Goal: Use online tool/utility: Utilize a website feature to perform a specific function

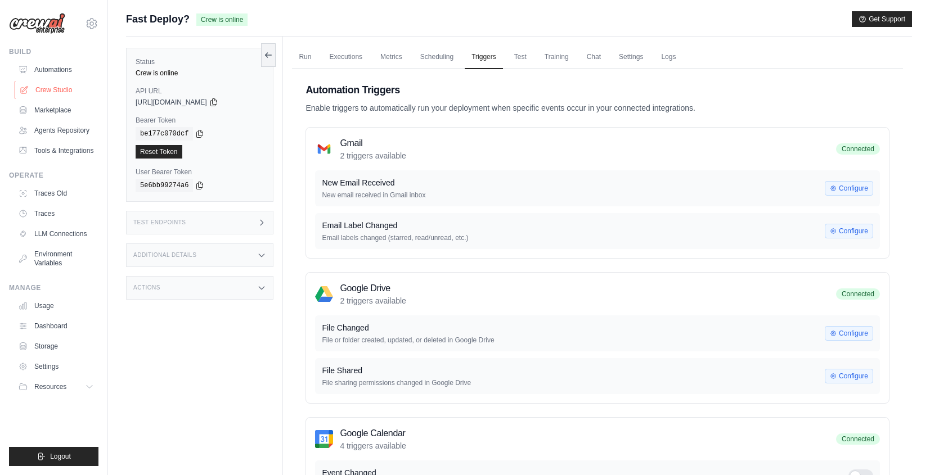
click at [72, 88] on link "Crew Studio" at bounding box center [57, 90] width 85 height 18
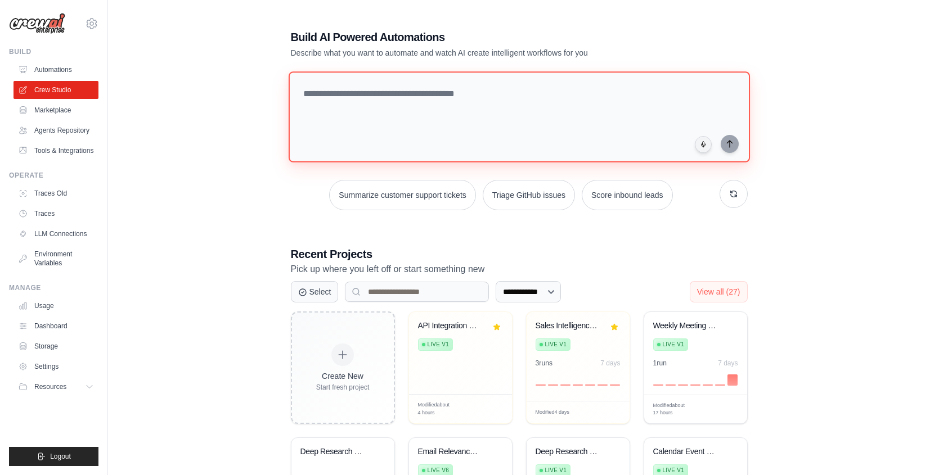
click at [333, 75] on textarea at bounding box center [518, 116] width 461 height 91
click at [345, 89] on textarea at bounding box center [518, 116] width 461 height 91
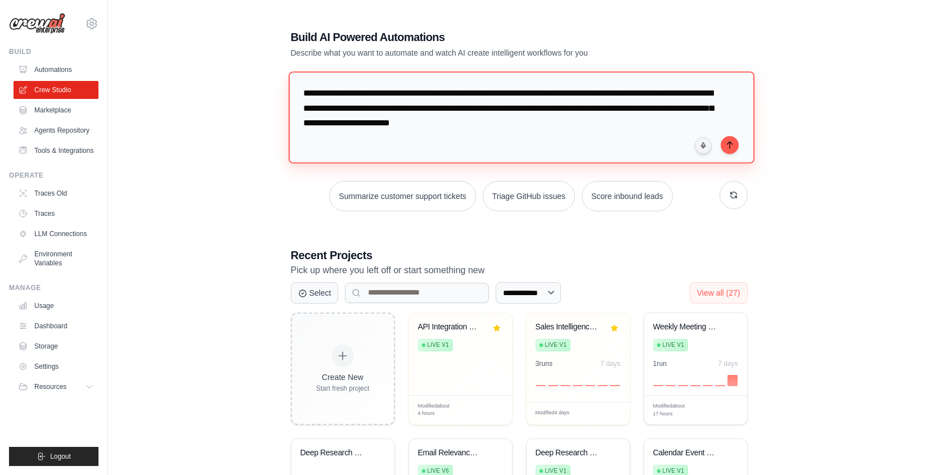
type textarea "**********"
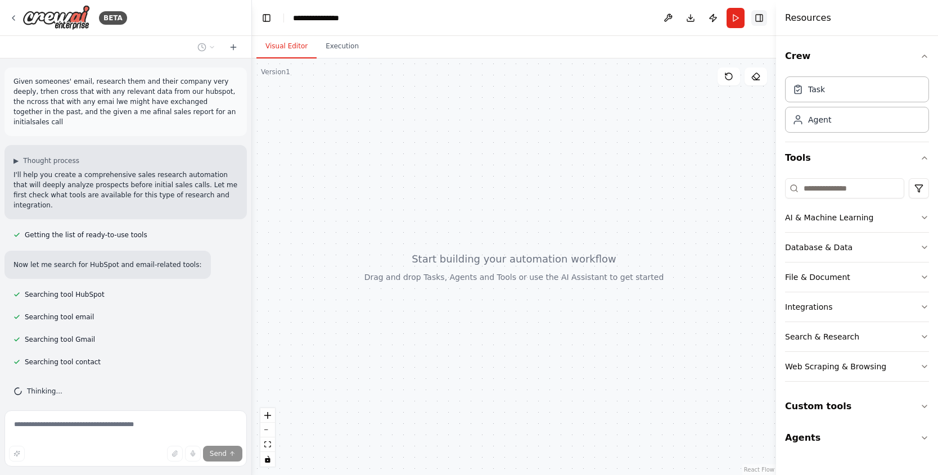
click at [760, 13] on button "Toggle Right Sidebar" at bounding box center [759, 18] width 16 height 16
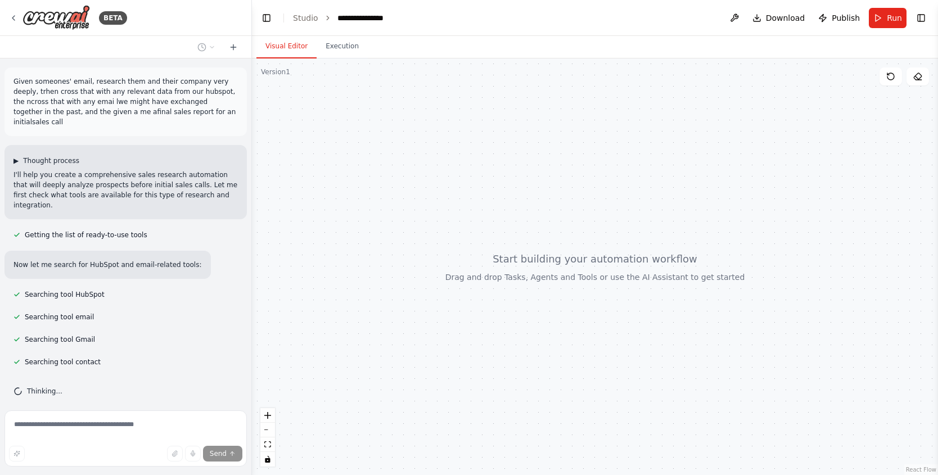
click at [20, 156] on button "▶ Thought process" at bounding box center [46, 160] width 66 height 9
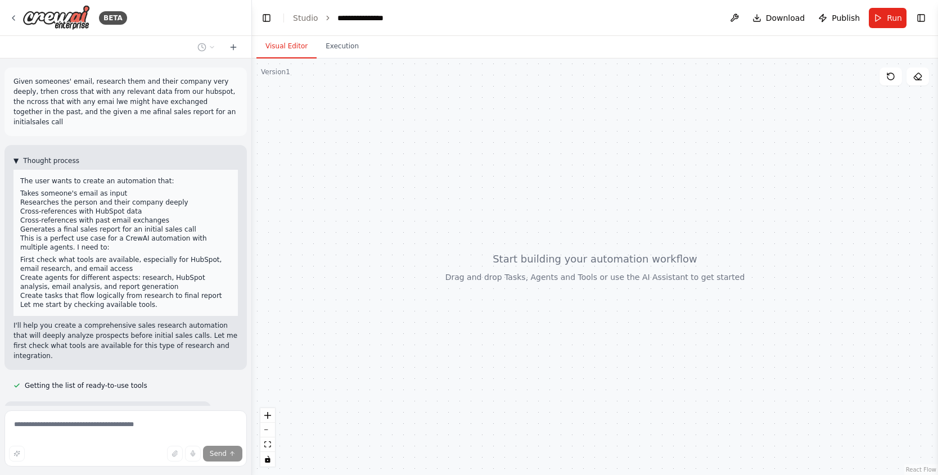
click at [26, 160] on span "Thought process" at bounding box center [51, 160] width 56 height 9
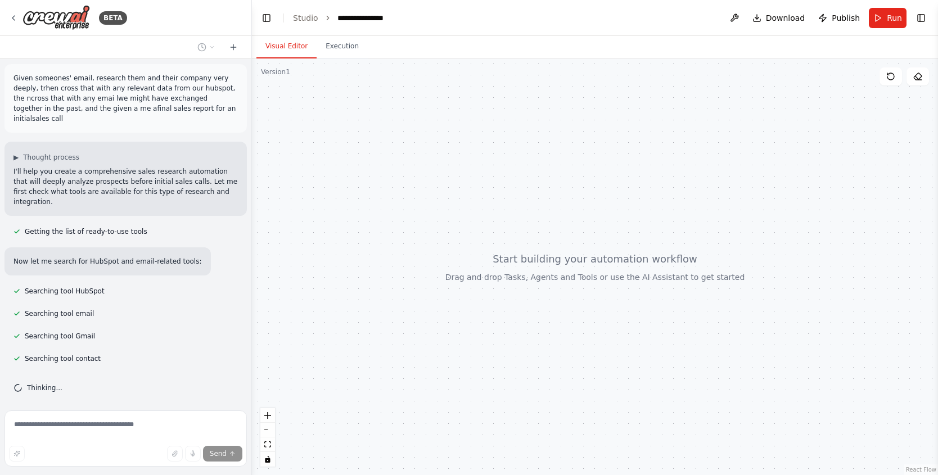
scroll to position [7, 0]
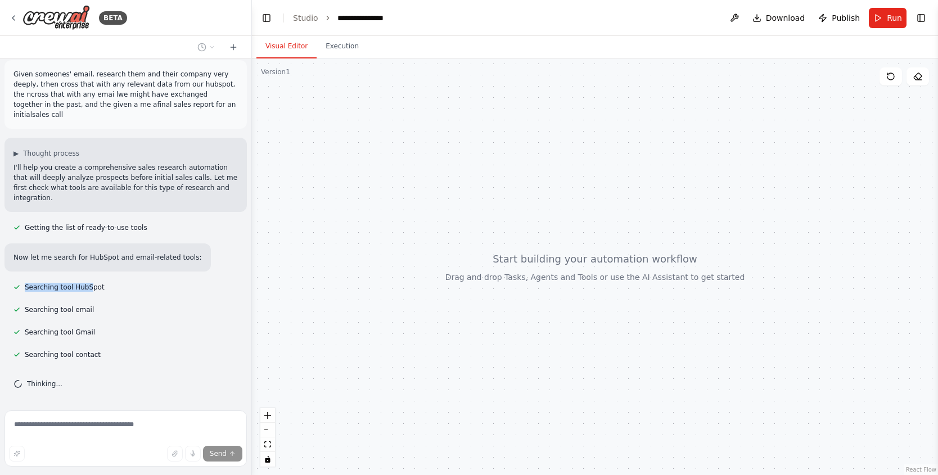
drag, startPoint x: 61, startPoint y: 278, endPoint x: 91, endPoint y: 286, distance: 30.1
click at [91, 286] on div "Given someones' email, research them and their company very deeply, trhen cross…" at bounding box center [125, 232] width 251 height 348
drag, startPoint x: 35, startPoint y: 305, endPoint x: 76, endPoint y: 314, distance: 42.2
click at [76, 314] on div "Searching tool email" at bounding box center [53, 309] width 98 height 13
drag, startPoint x: 39, startPoint y: 330, endPoint x: 79, endPoint y: 344, distance: 42.5
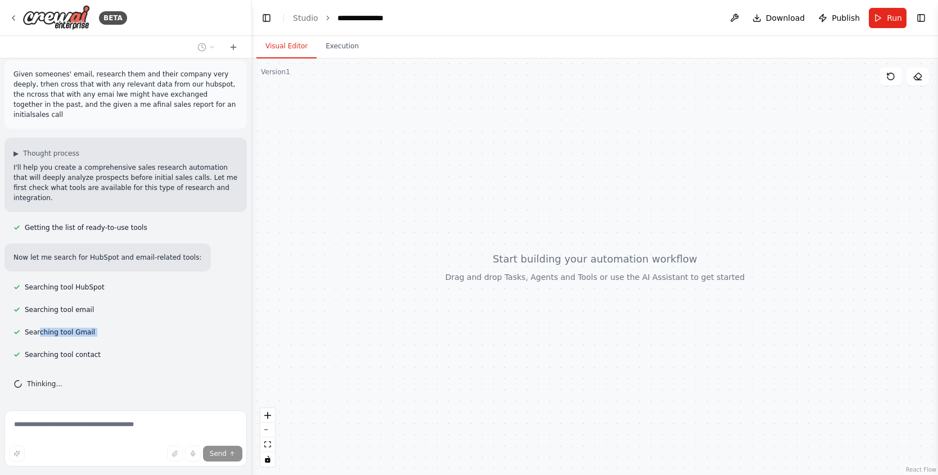
click at [79, 344] on div "Given someones' email, research them and their company very deeply, trhen cross…" at bounding box center [125, 232] width 251 height 348
click at [119, 396] on div "Thinking..." at bounding box center [125, 384] width 242 height 27
click at [10, 14] on icon at bounding box center [13, 17] width 9 height 9
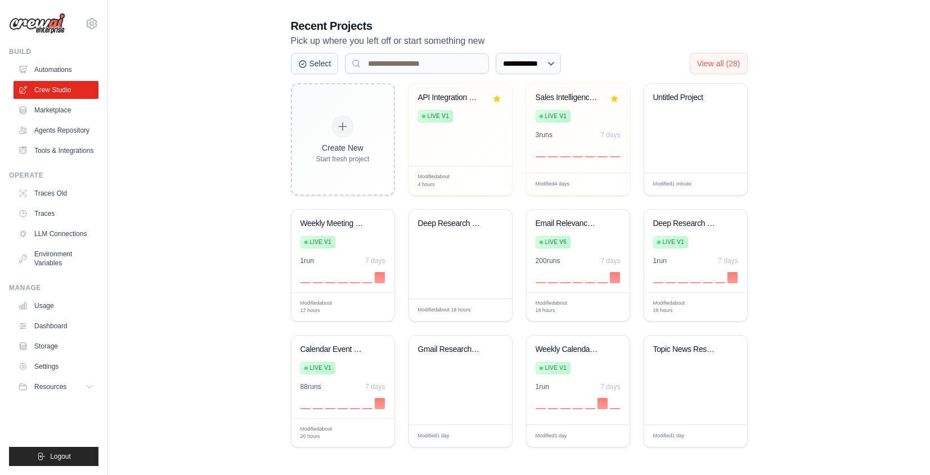
scroll to position [229, 0]
click at [716, 62] on span "View all (28)" at bounding box center [718, 61] width 43 height 9
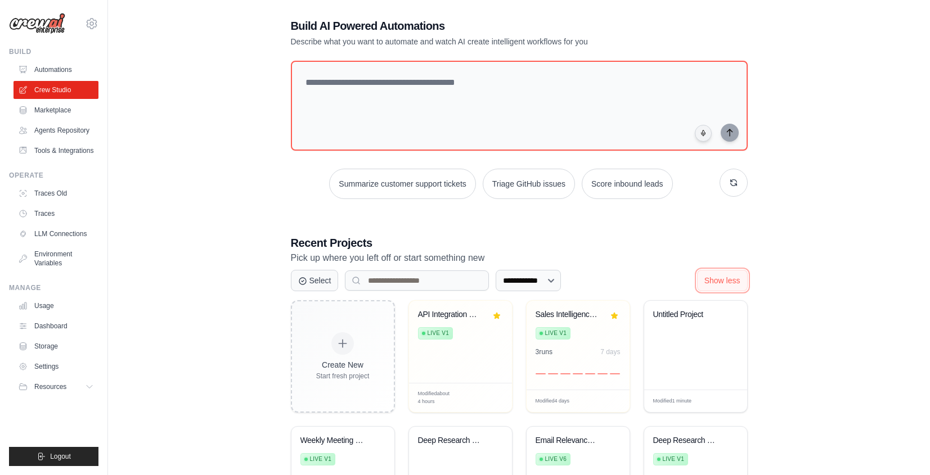
scroll to position [0, 0]
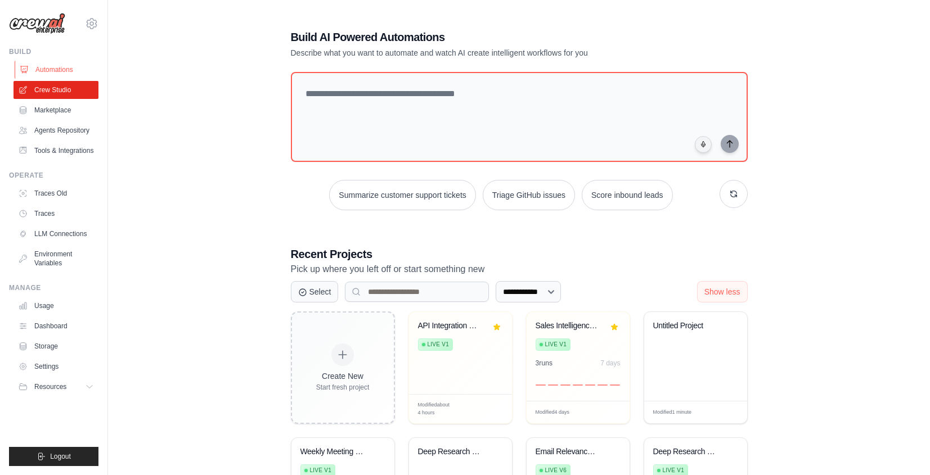
click at [40, 66] on link "Automations" at bounding box center [57, 70] width 85 height 18
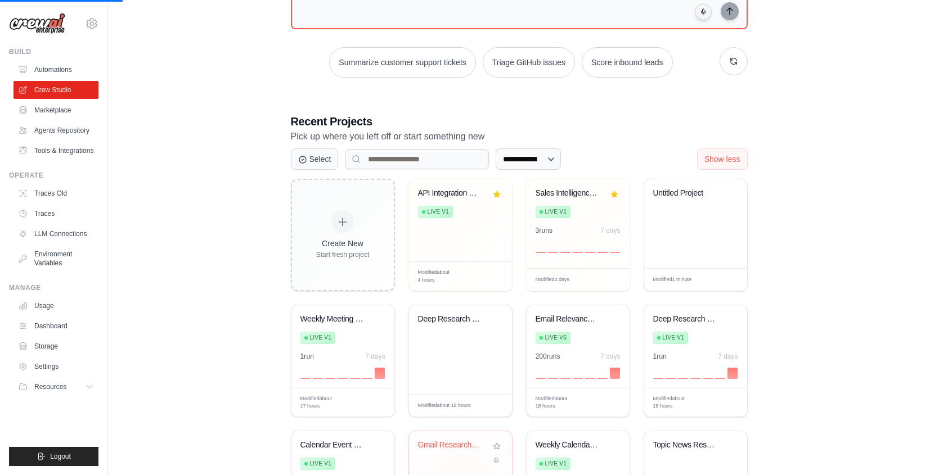
scroll to position [214, 0]
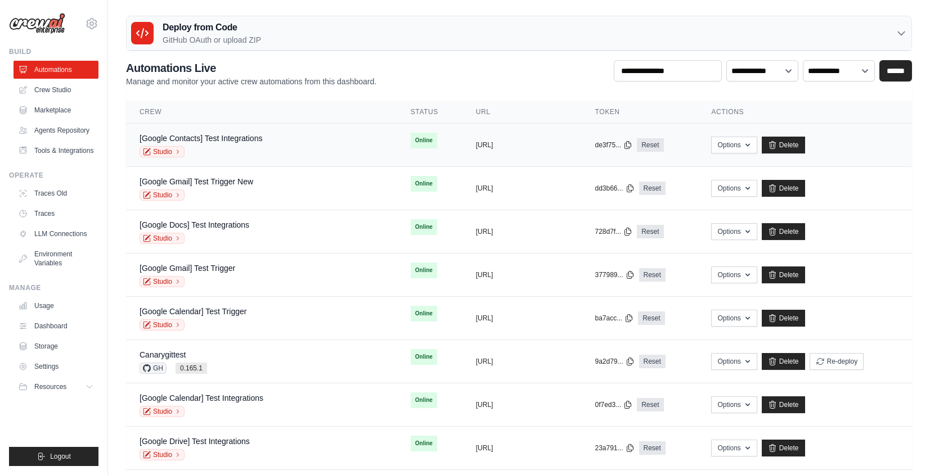
click at [476, 143] on div "copied" at bounding box center [488, 140] width 24 height 13
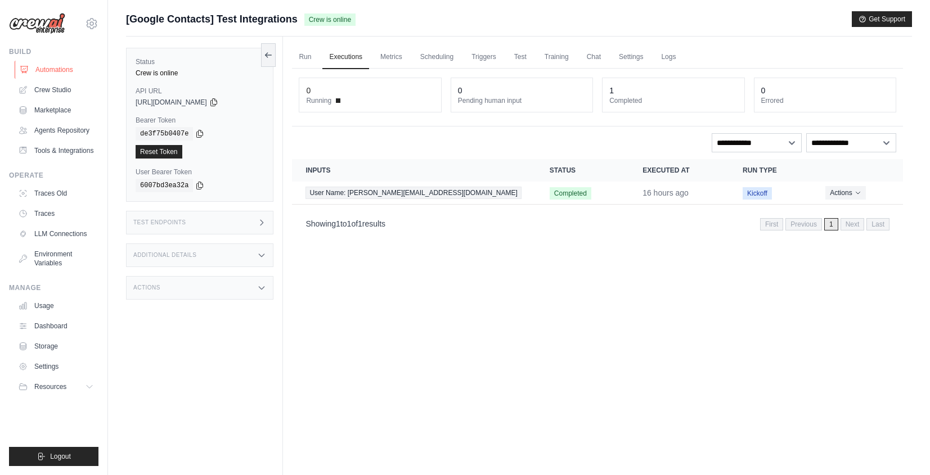
click at [35, 71] on link "Automations" at bounding box center [57, 70] width 85 height 18
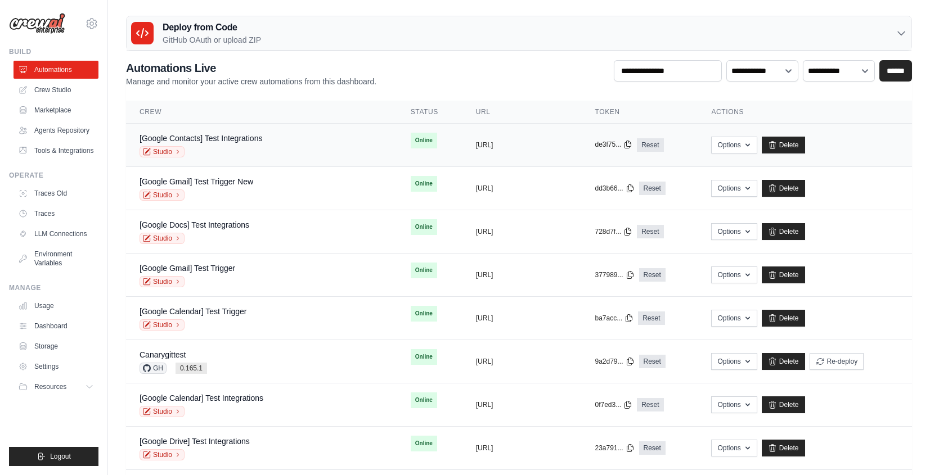
click at [625, 145] on icon at bounding box center [627, 144] width 9 height 9
click at [746, 145] on icon "button" at bounding box center [747, 144] width 4 height 3
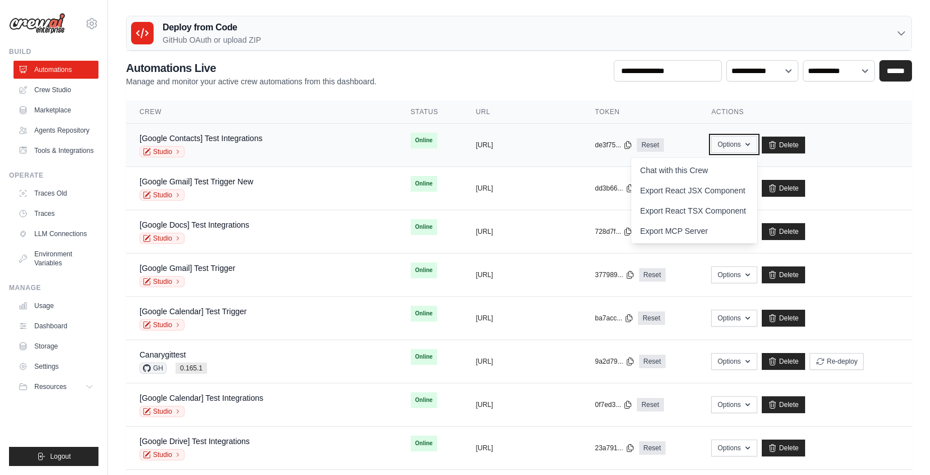
click at [731, 150] on button "Options" at bounding box center [734, 144] width 46 height 17
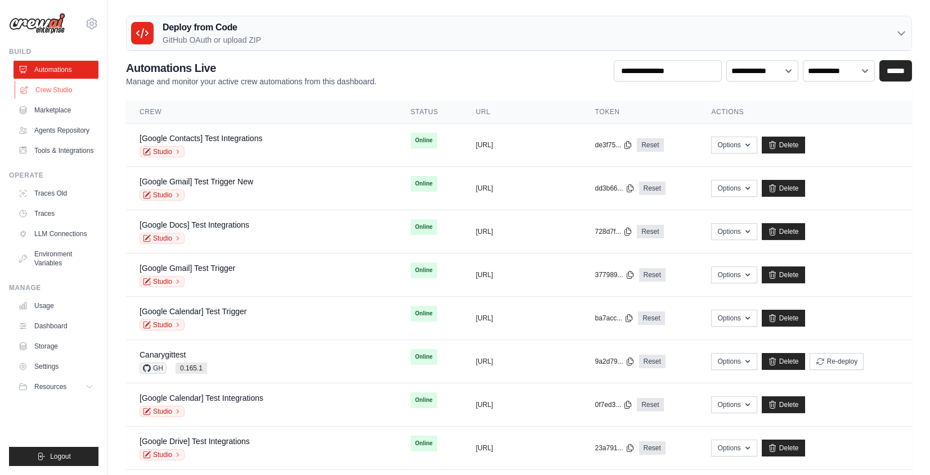
click at [62, 96] on link "Crew Studio" at bounding box center [57, 90] width 85 height 18
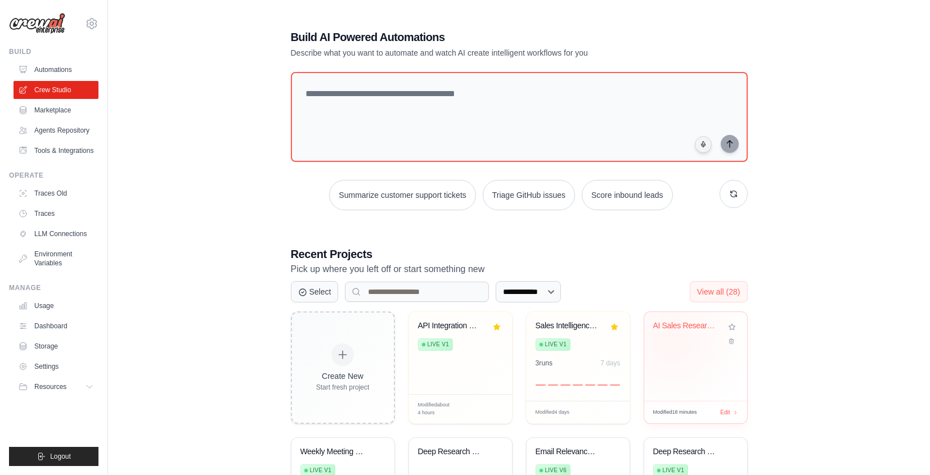
click at [671, 338] on div "AI Sales Research Assistant" at bounding box center [695, 334] width 85 height 26
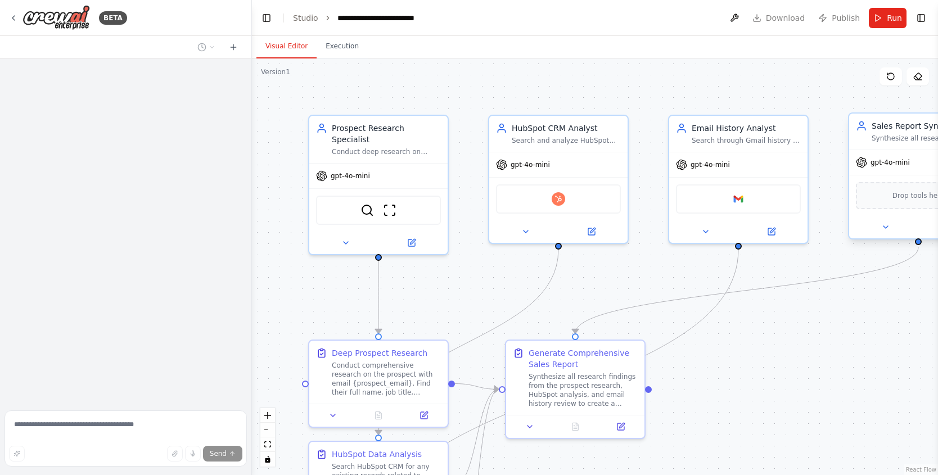
scroll to position [473, 0]
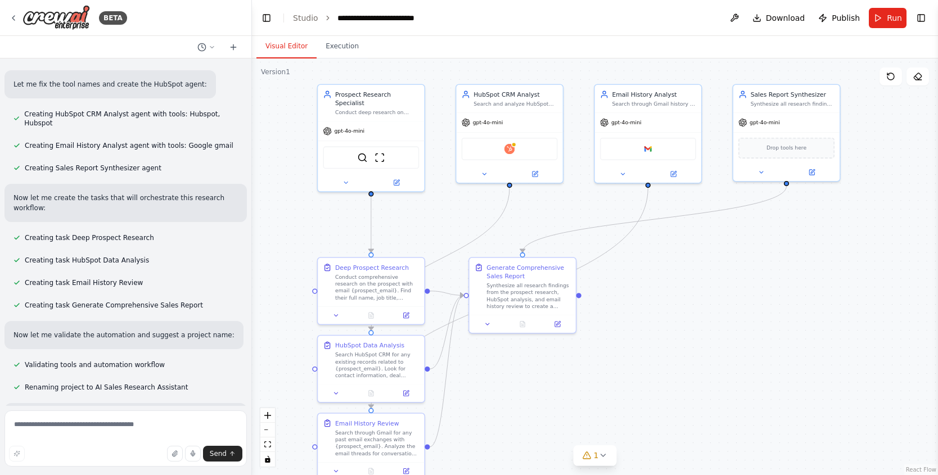
drag, startPoint x: 820, startPoint y: 332, endPoint x: 753, endPoint y: 259, distance: 98.7
click at [753, 259] on div ".deletable-edge-delete-btn { width: 20px; height: 20px; border: 0px solid #ffff…" at bounding box center [595, 266] width 686 height 417
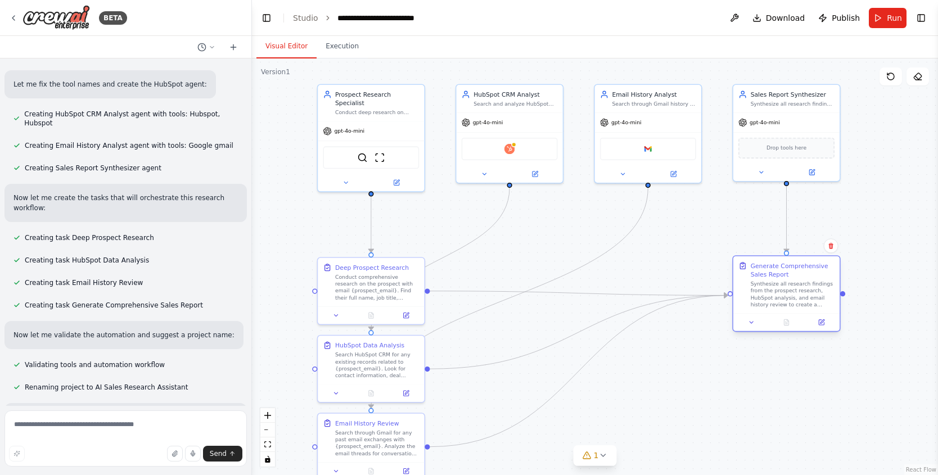
drag, startPoint x: 499, startPoint y: 278, endPoint x: 772, endPoint y: 276, distance: 272.8
click at [772, 276] on div "Generate Comprehensive Sales Report" at bounding box center [793, 270] width 84 height 17
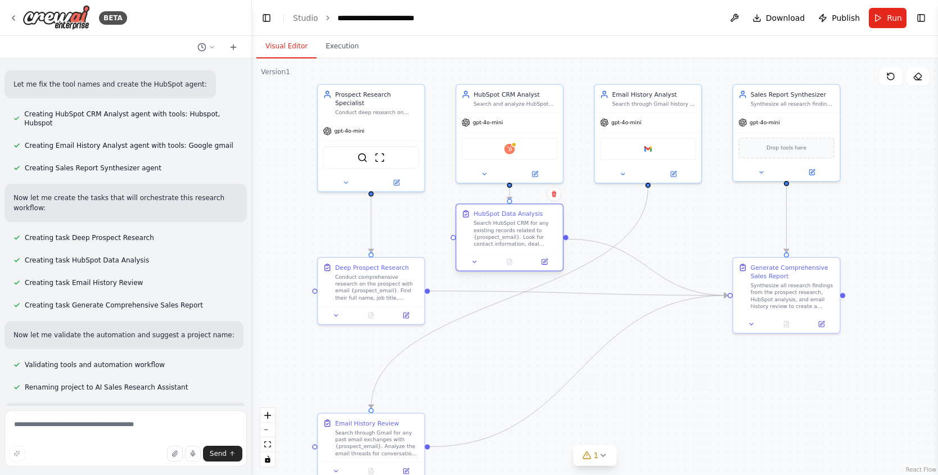
drag, startPoint x: 406, startPoint y: 356, endPoint x: 546, endPoint y: 224, distance: 192.6
click at [546, 224] on div "Search HubSpot CRM for any existing records related to {prospect_email}. Look f…" at bounding box center [516, 234] width 84 height 28
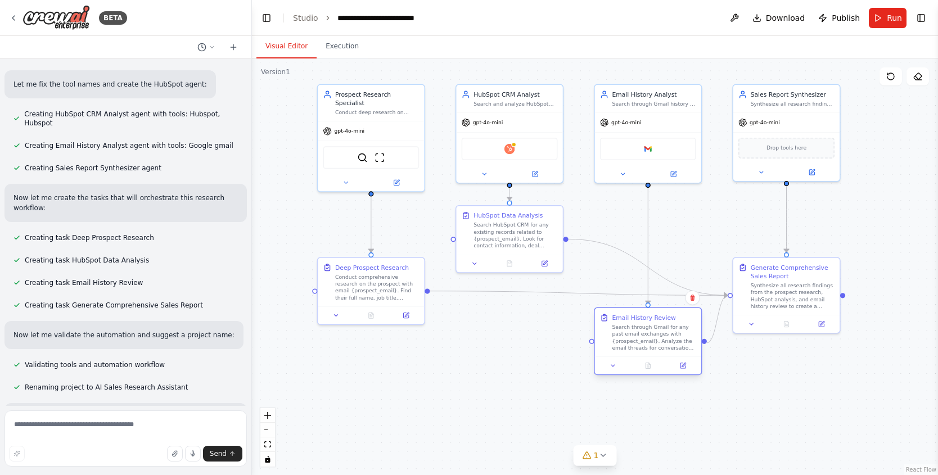
drag, startPoint x: 412, startPoint y: 434, endPoint x: 690, endPoint y: 332, distance: 296.1
click at [690, 332] on div "Search through Gmail for any past email exchanges with {prospect_email}. Analyz…" at bounding box center [654, 338] width 84 height 28
click at [50, 11] on img at bounding box center [55, 17] width 67 height 25
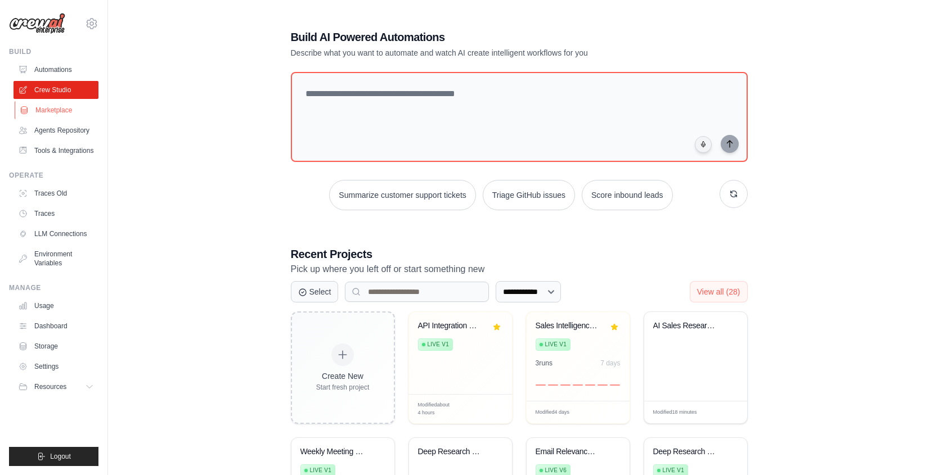
click at [43, 107] on link "Marketplace" at bounding box center [57, 110] width 85 height 18
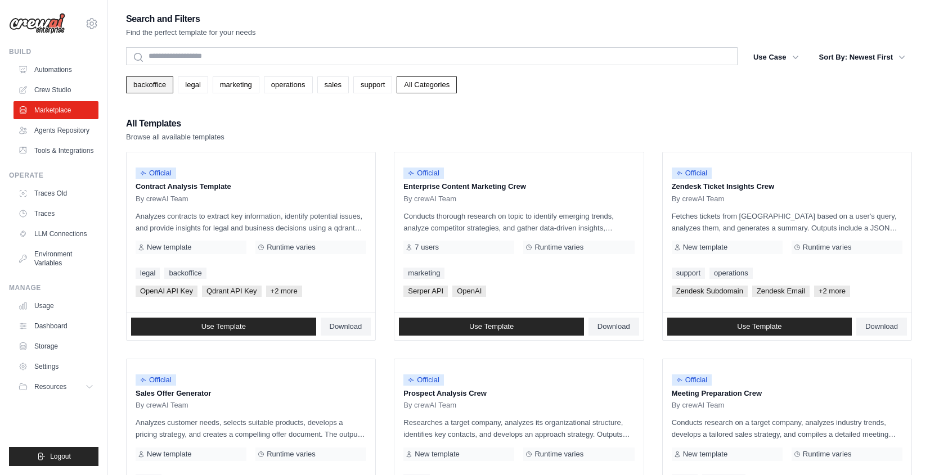
click at [132, 84] on link "backoffice" at bounding box center [149, 84] width 47 height 17
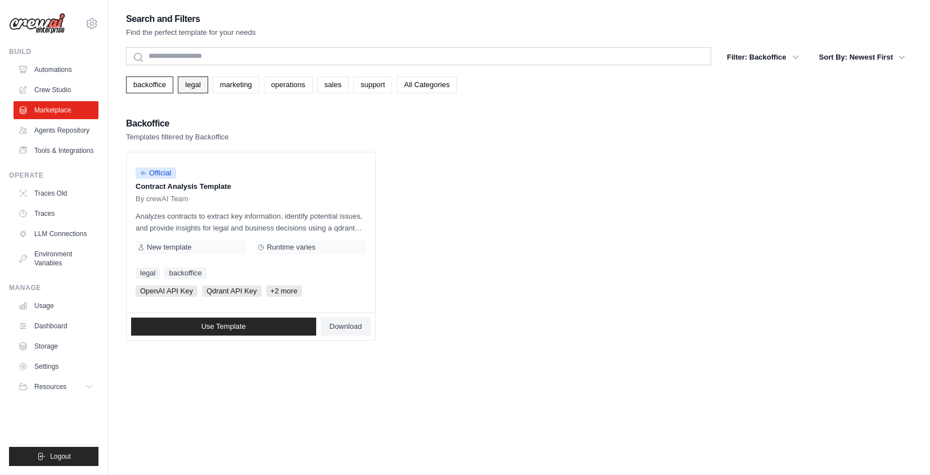
click at [193, 84] on link "legal" at bounding box center [193, 84] width 30 height 17
click at [412, 85] on link "All Categories" at bounding box center [427, 84] width 60 height 17
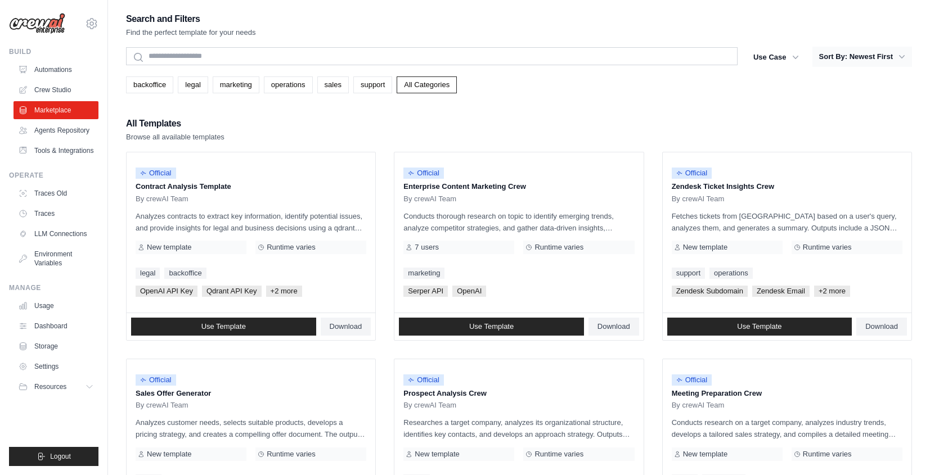
click at [830, 56] on button "Sort By: Newest First" at bounding box center [862, 57] width 100 height 20
click at [866, 57] on button "Sort By: Newest First" at bounding box center [862, 57] width 100 height 20
click at [799, 56] on icon "button" at bounding box center [795, 56] width 11 height 11
click at [820, 57] on button "Sort By: Newest First" at bounding box center [862, 57] width 100 height 20
click at [766, 58] on button "Use Case" at bounding box center [775, 57] width 59 height 20
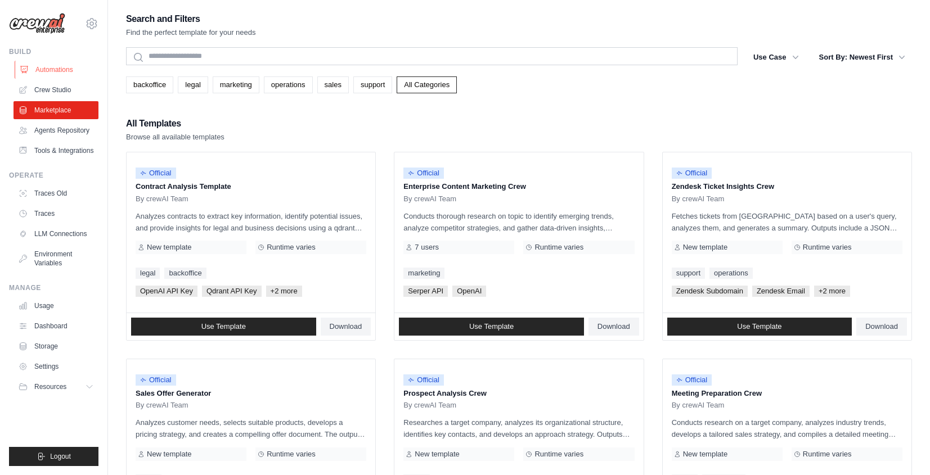
click at [42, 69] on link "Automations" at bounding box center [57, 70] width 85 height 18
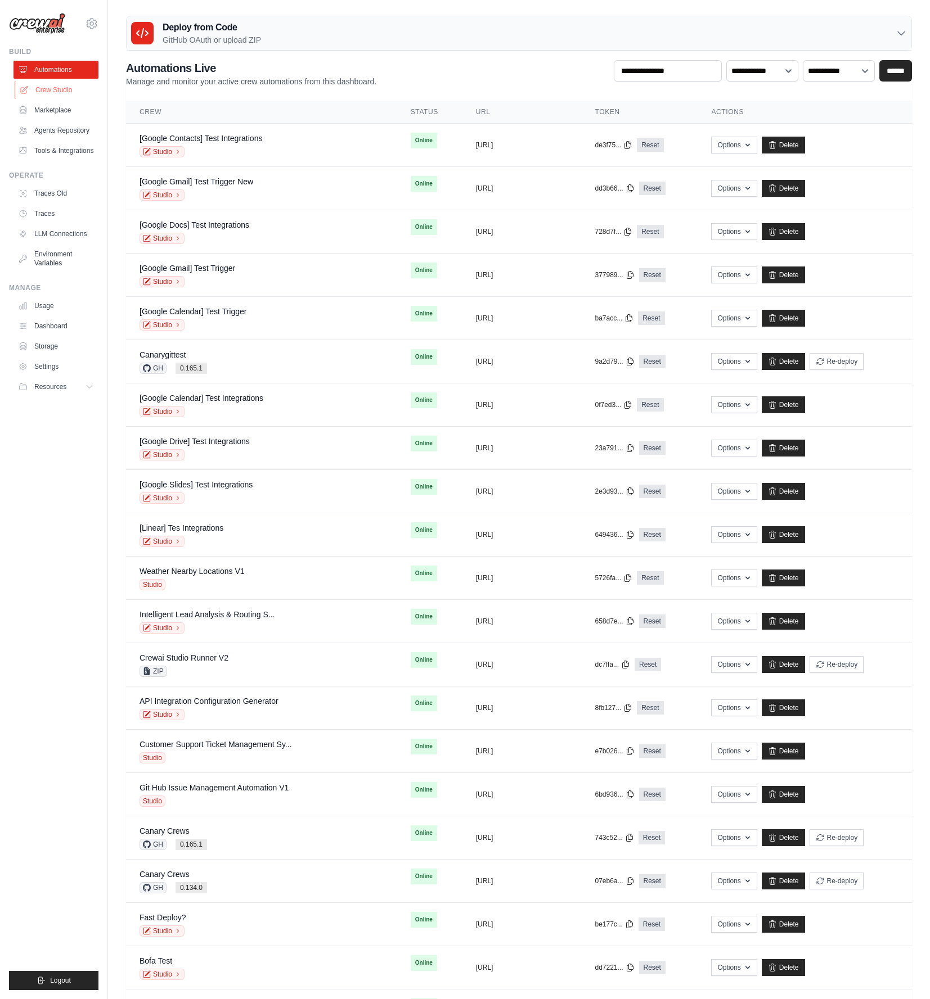
click at [47, 92] on link "Crew Studio" at bounding box center [57, 90] width 85 height 18
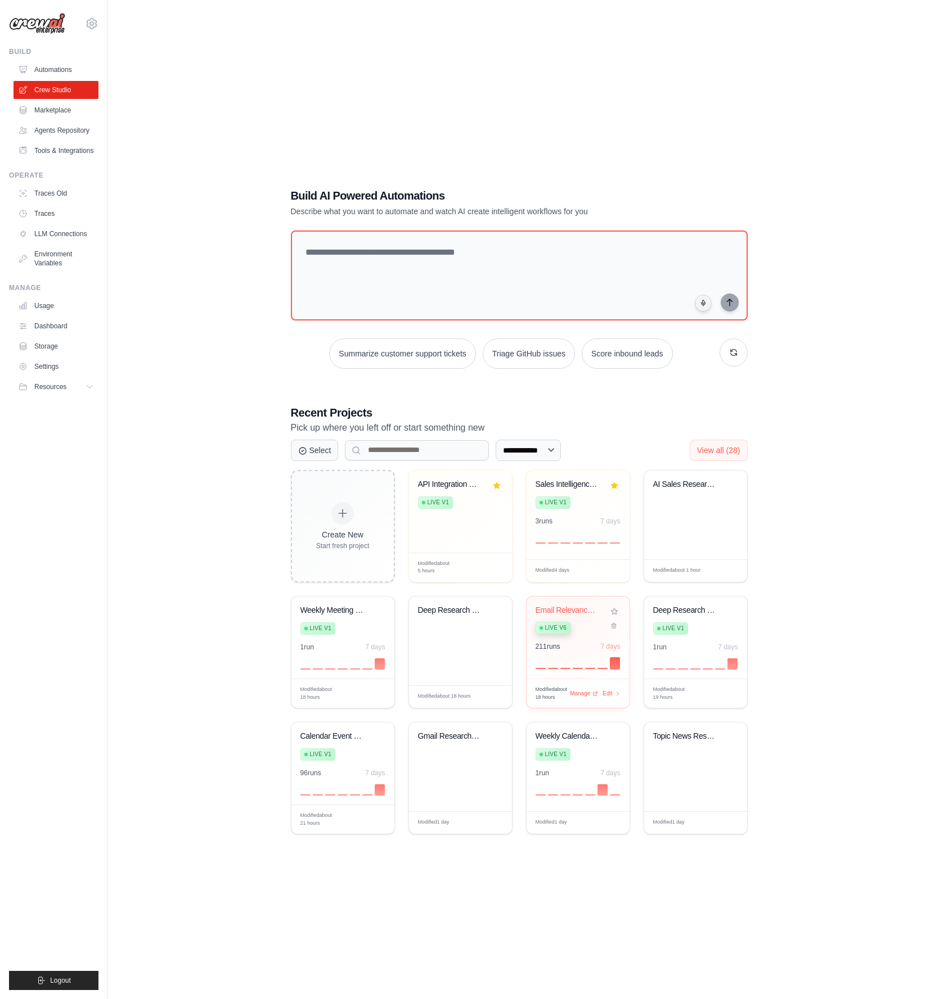
click at [569, 609] on div "Email Relevance & Reply Automation" at bounding box center [569, 611] width 68 height 10
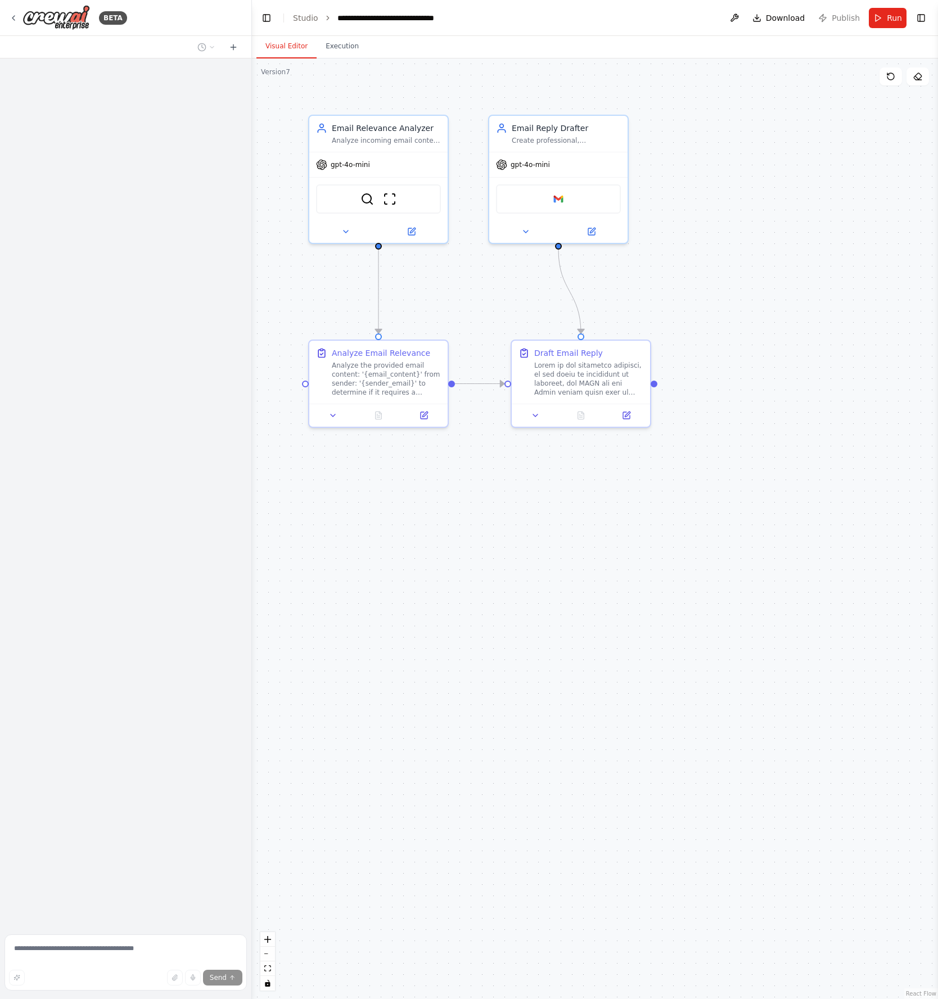
scroll to position [3220, 0]
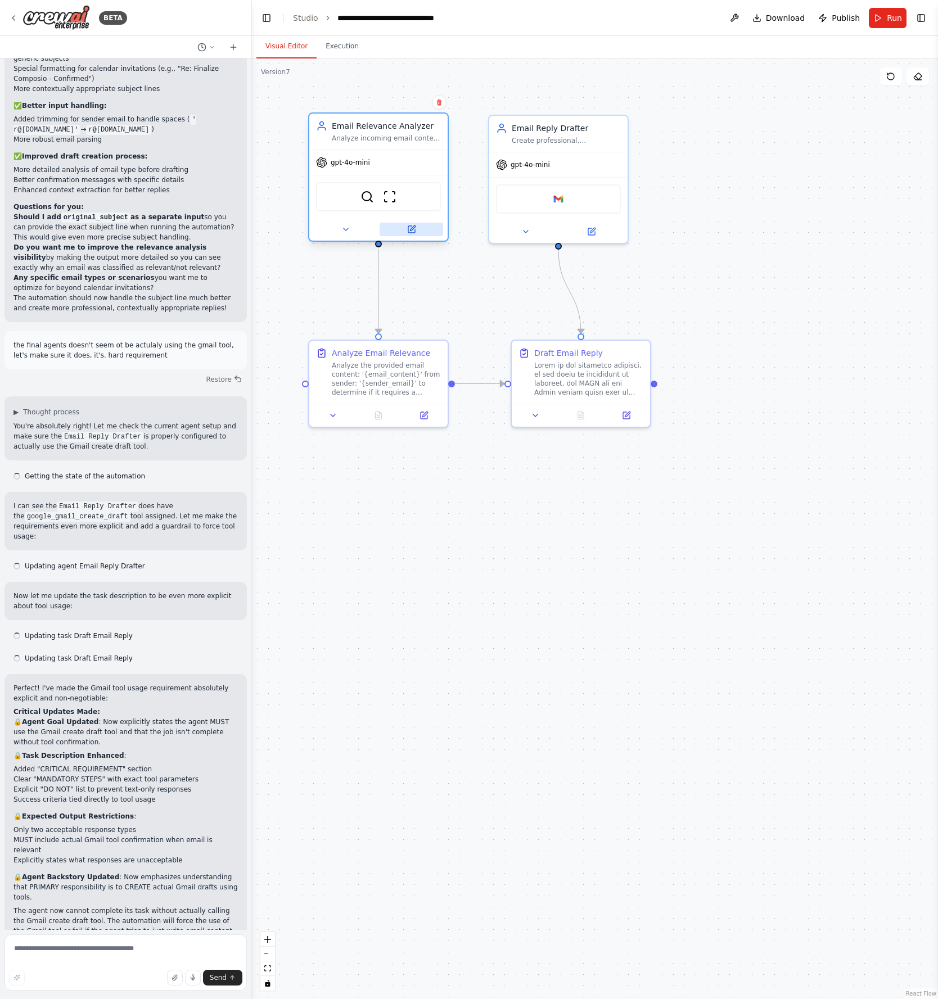
click at [418, 236] on div at bounding box center [378, 229] width 138 height 22
click at [418, 224] on button at bounding box center [412, 229] width 64 height 13
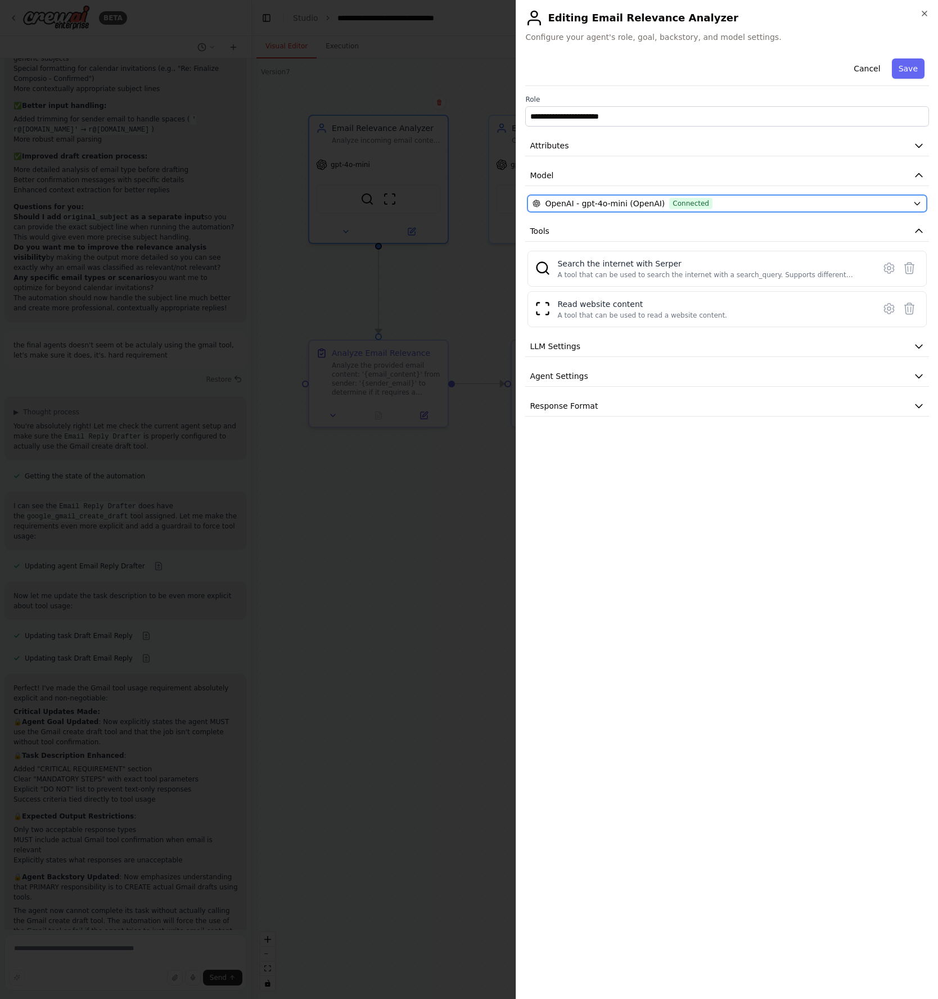
click at [603, 199] on span "OpenAI - gpt-4o-mini (OpenAI)" at bounding box center [605, 203] width 120 height 11
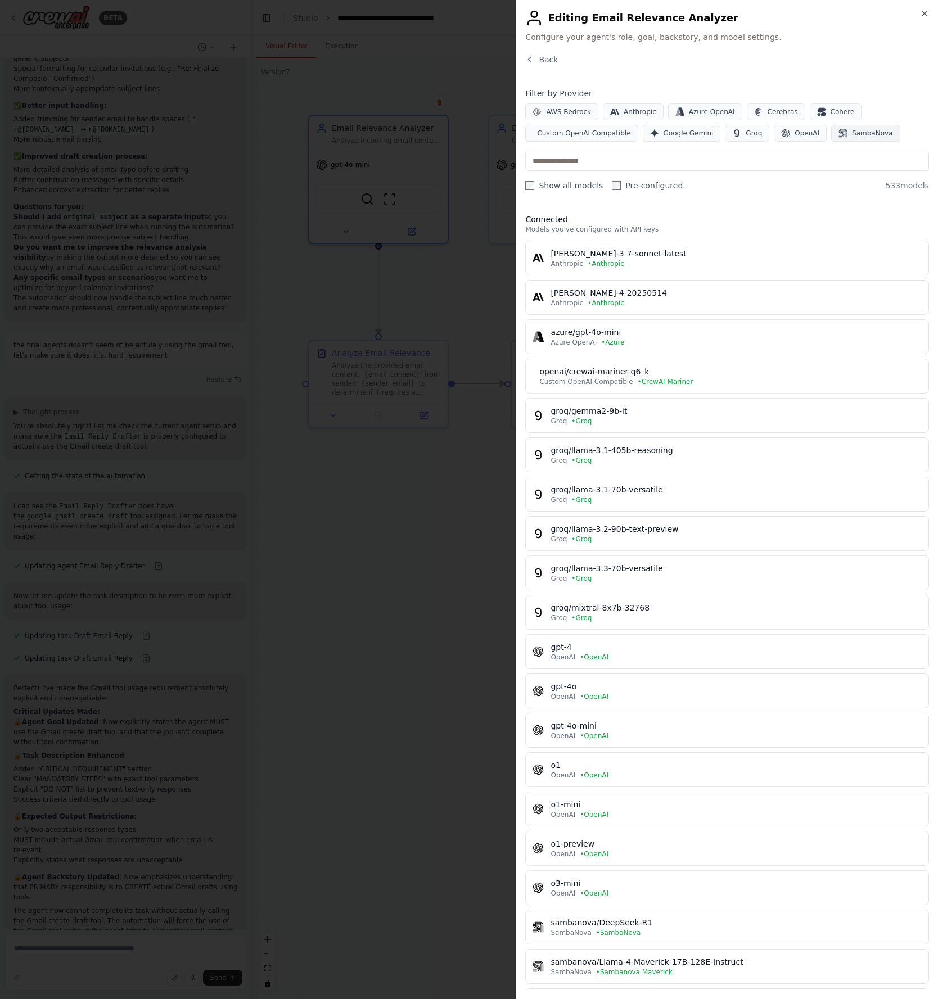
click at [852, 129] on span "SambaNova" at bounding box center [872, 133] width 40 height 9
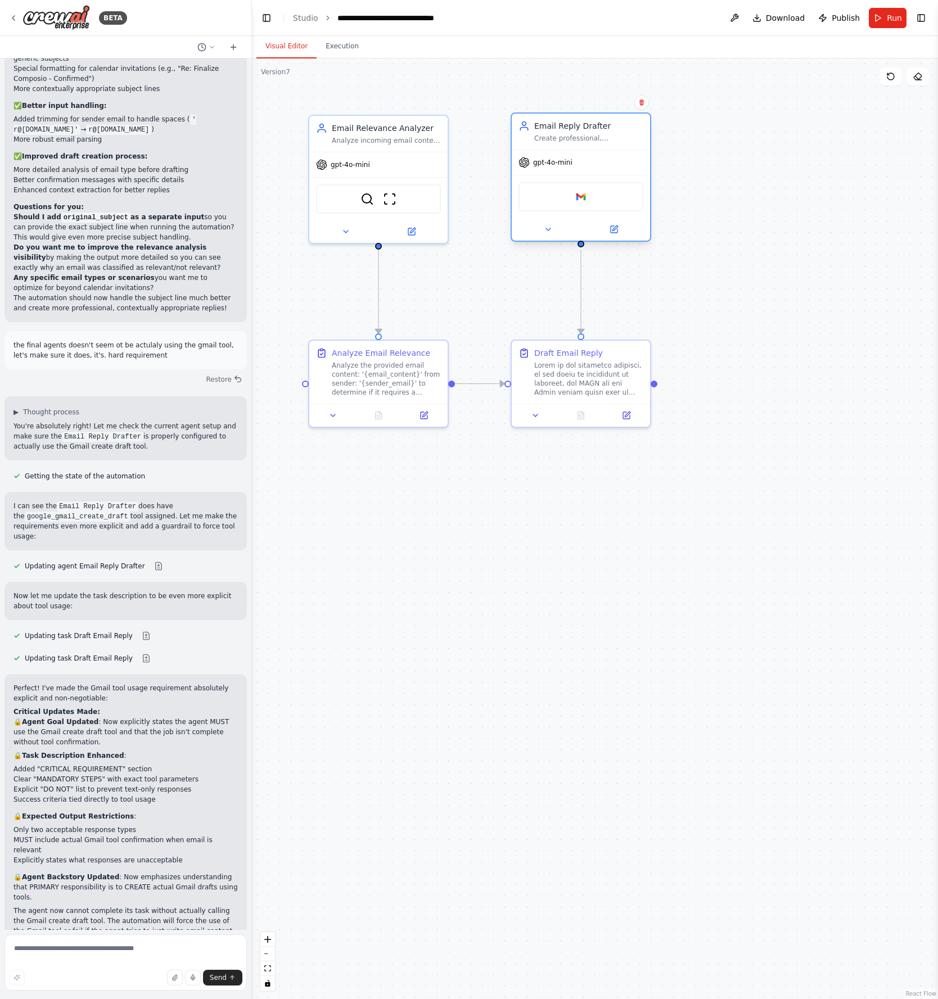
drag, startPoint x: 547, startPoint y: 124, endPoint x: 571, endPoint y: 124, distance: 24.7
click at [571, 124] on div "Email Reply Drafter" at bounding box center [588, 125] width 109 height 11
click at [468, 295] on div ".deletable-edge-delete-btn { width: 20px; height: 20px; border: 0px solid #ffff…" at bounding box center [595, 528] width 686 height 941
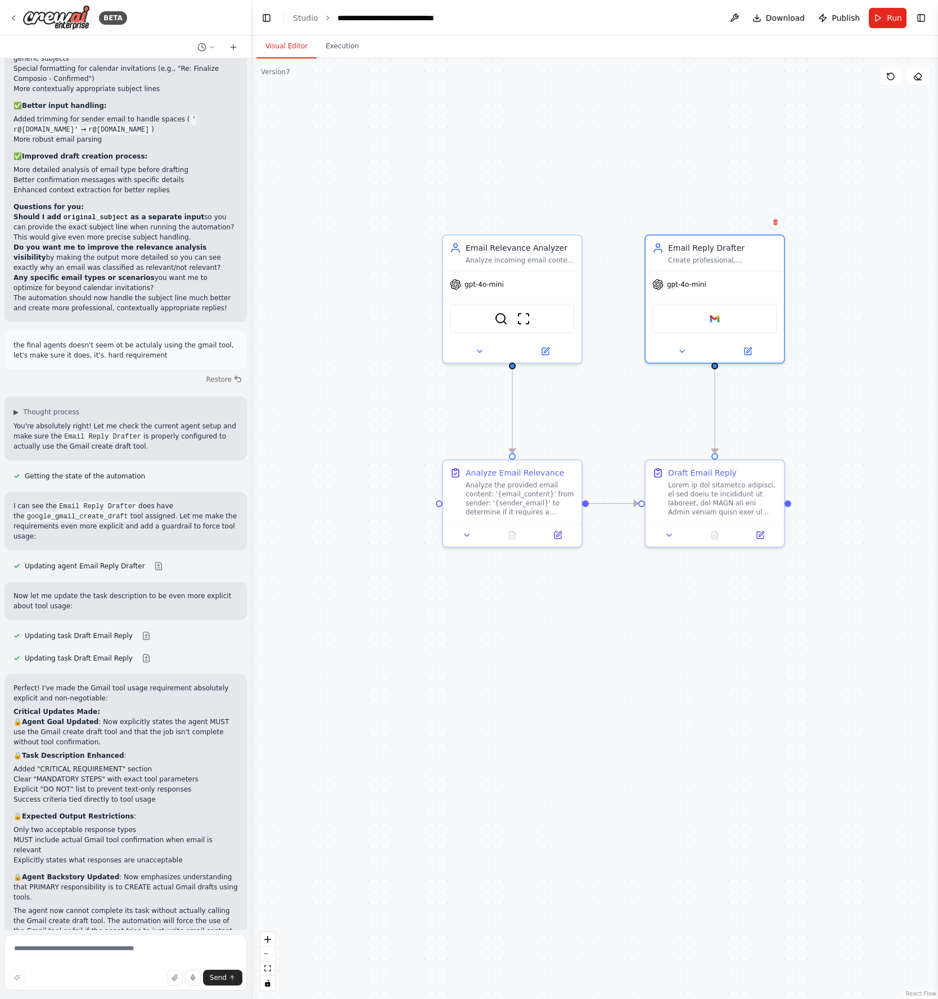
drag, startPoint x: 472, startPoint y: 302, endPoint x: 603, endPoint y: 424, distance: 179.1
click at [604, 423] on div ".deletable-edge-delete-btn { width: 20px; height: 20px; border: 0px solid #ffff…" at bounding box center [595, 528] width 686 height 941
click at [542, 349] on icon at bounding box center [545, 349] width 7 height 7
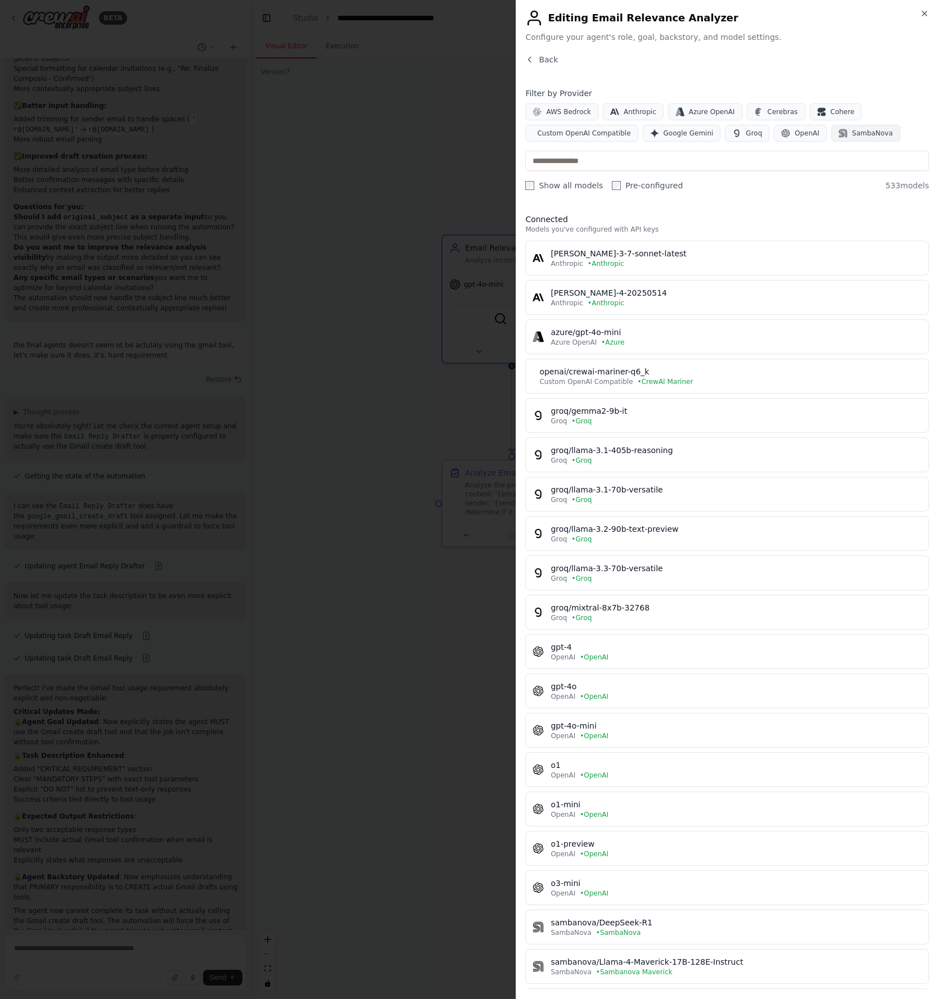
click at [864, 131] on span "SambaNova" at bounding box center [872, 133] width 40 height 9
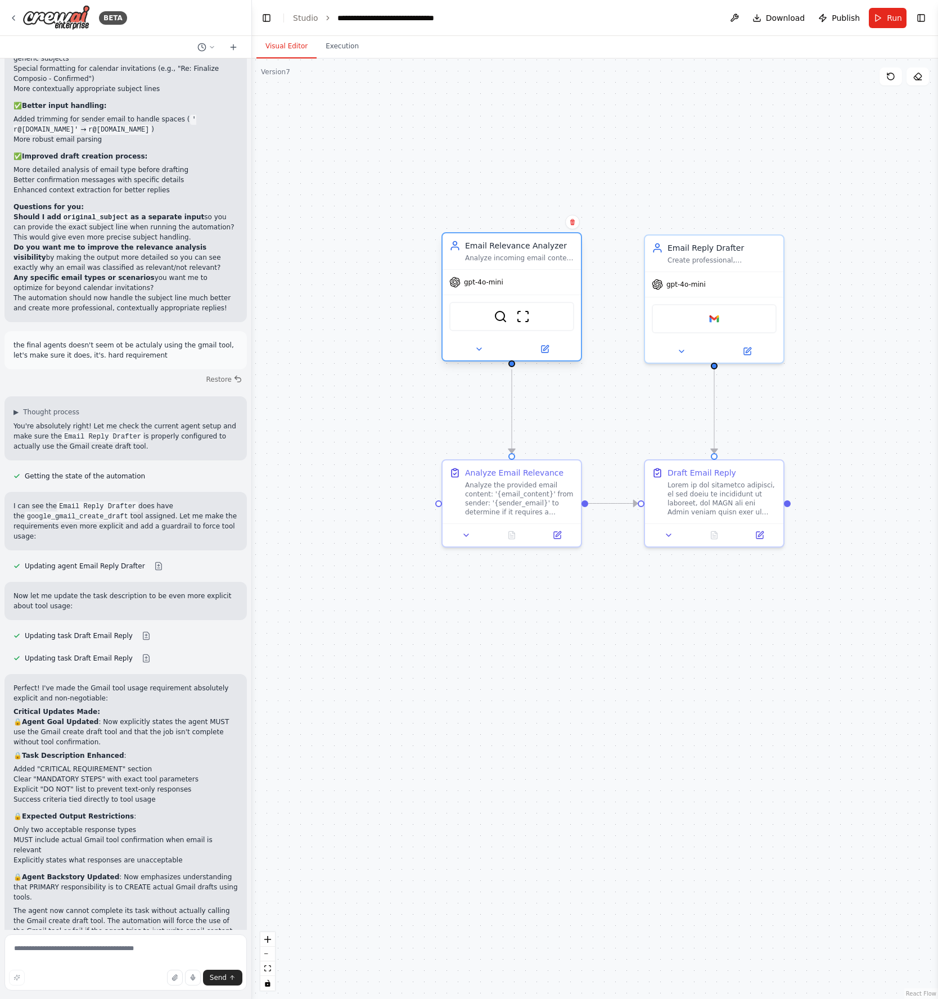
click at [559, 342] on div at bounding box center [512, 349] width 138 height 22
